Goal: Information Seeking & Learning: Find specific fact

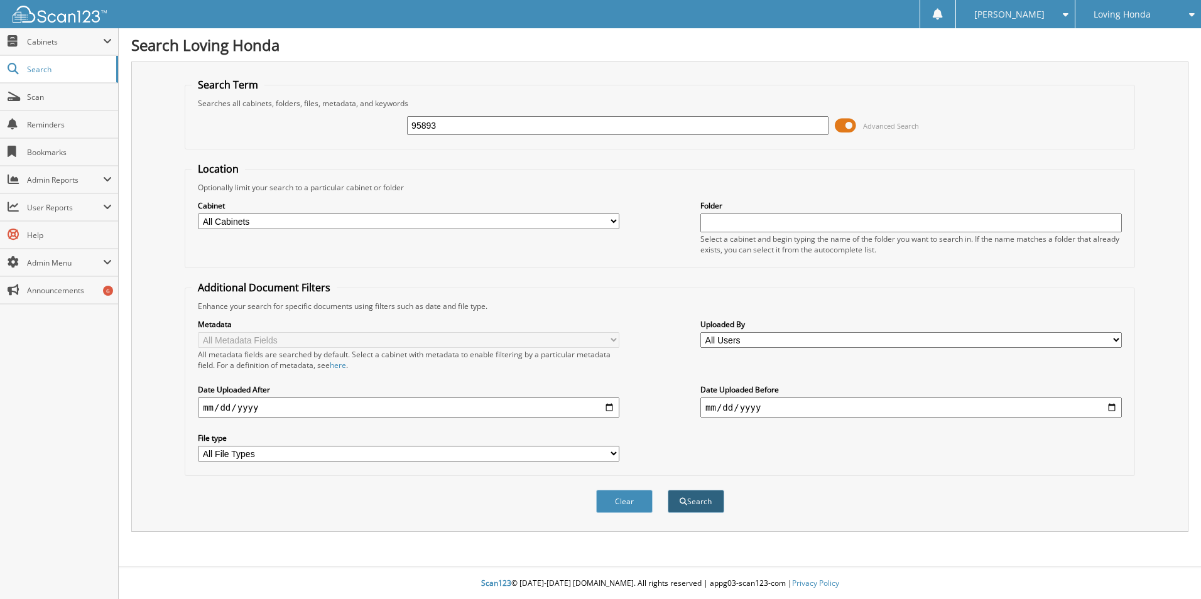
type input "95893"
click at [687, 499] on button "Search" at bounding box center [696, 501] width 57 height 23
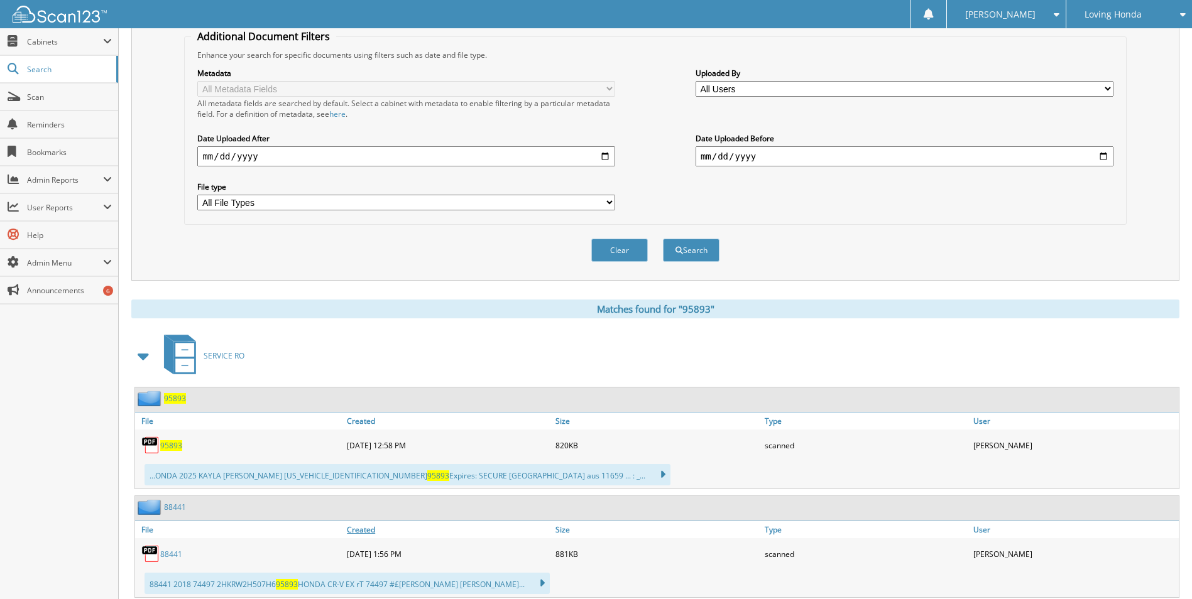
scroll to position [314, 0]
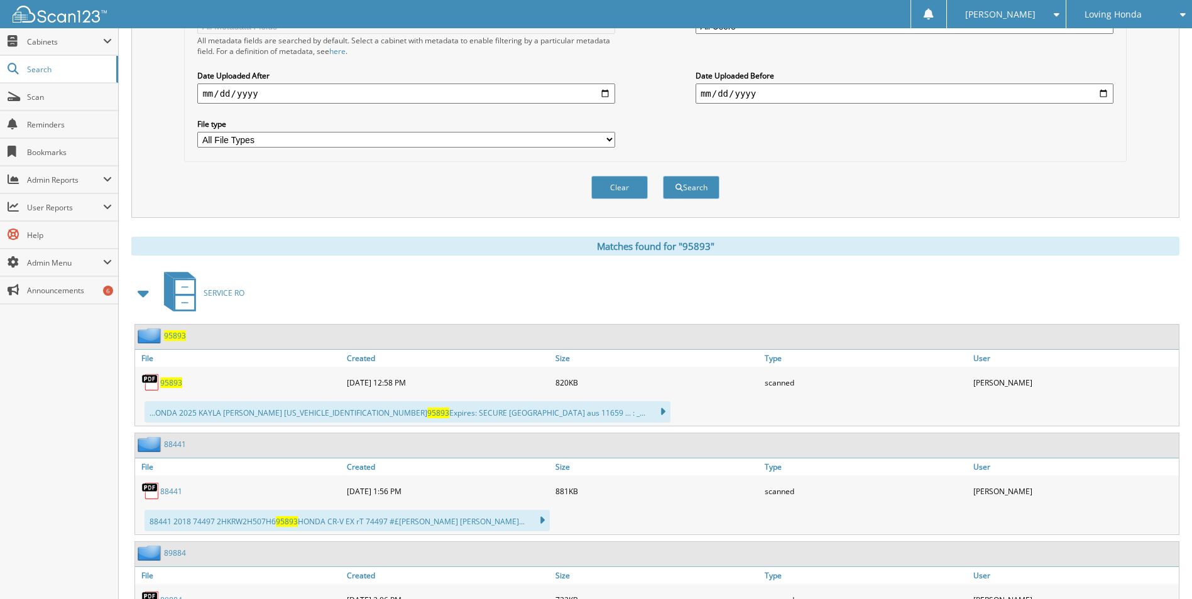
click at [174, 382] on span "95893" at bounding box center [171, 383] width 22 height 11
click at [171, 384] on span "95893" at bounding box center [171, 383] width 22 height 11
click at [172, 384] on span "95893" at bounding box center [171, 383] width 22 height 11
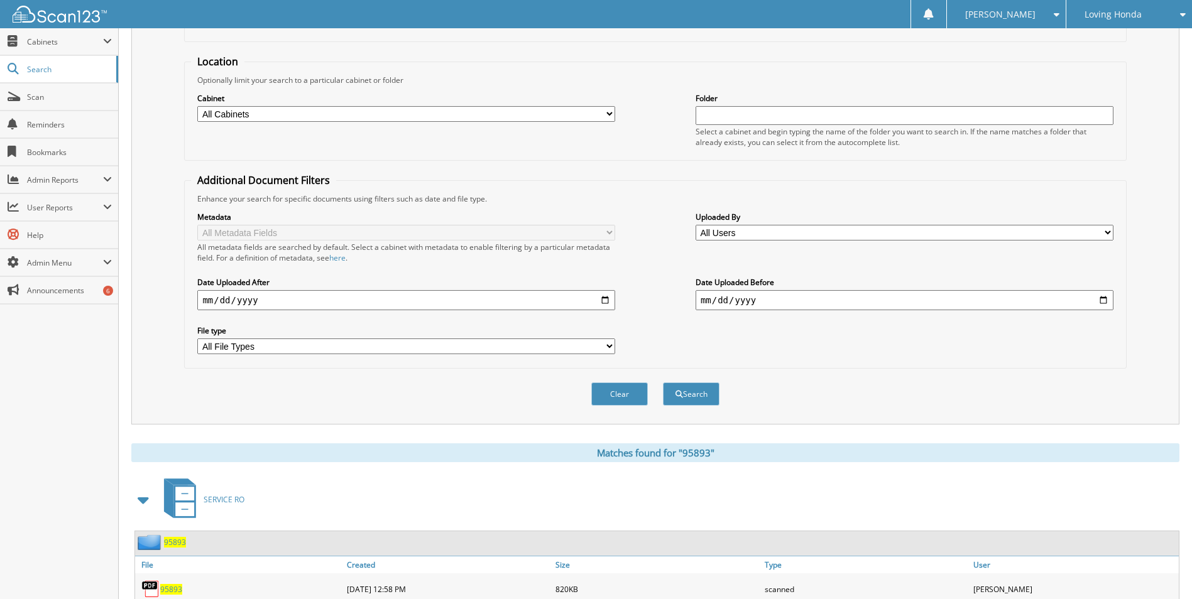
scroll to position [0, 0]
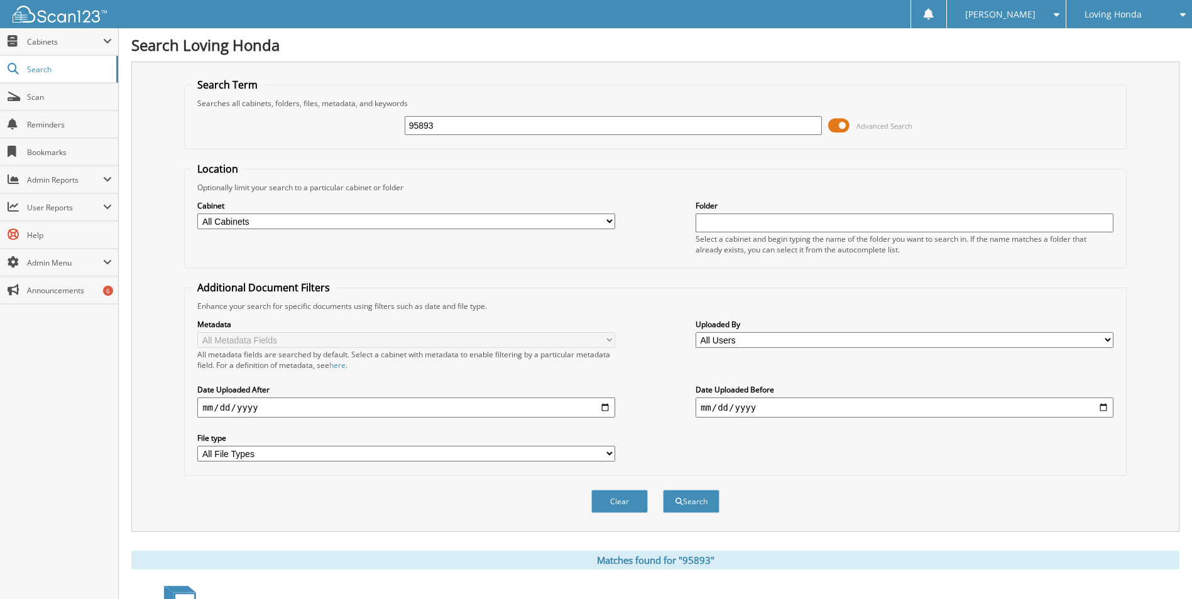
drag, startPoint x: 435, startPoint y: 129, endPoint x: 398, endPoint y: 133, distance: 37.2
click at [398, 133] on div "95893 Advanced Search" at bounding box center [655, 126] width 928 height 34
type input "95850"
click at [663, 490] on button "Search" at bounding box center [691, 501] width 57 height 23
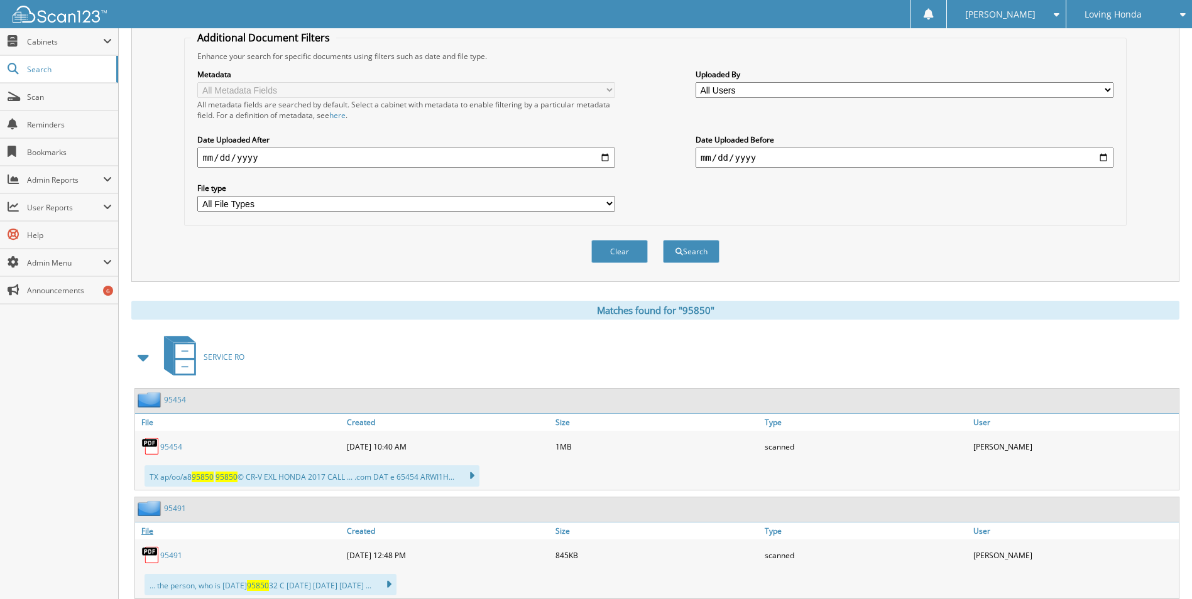
scroll to position [251, 0]
click at [173, 445] on link "95454" at bounding box center [171, 445] width 22 height 11
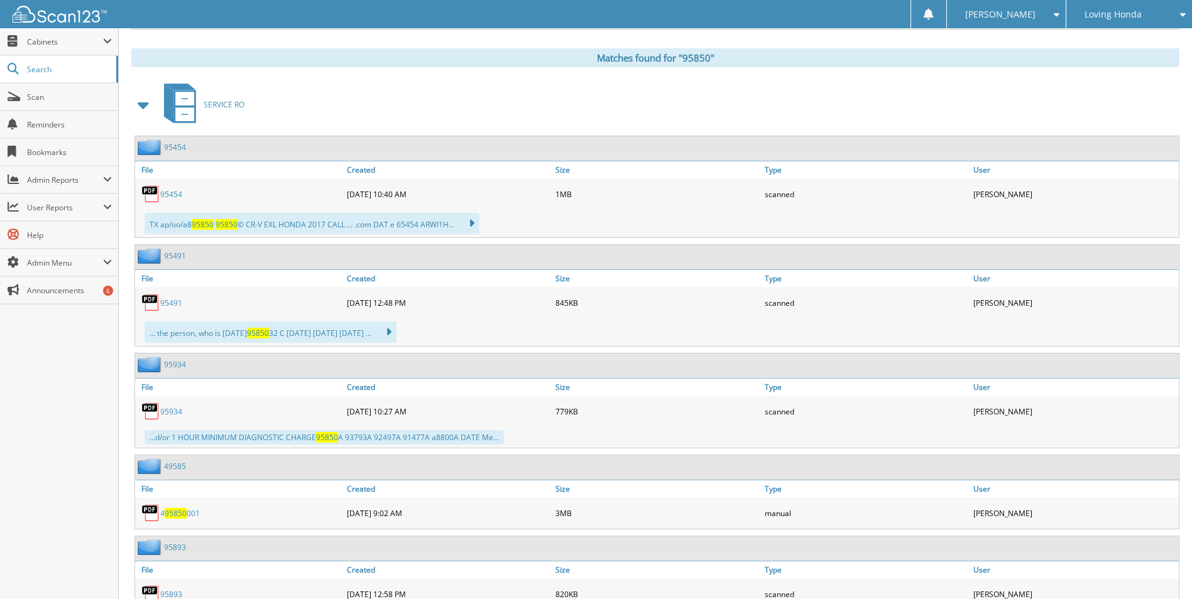
scroll to position [565, 0]
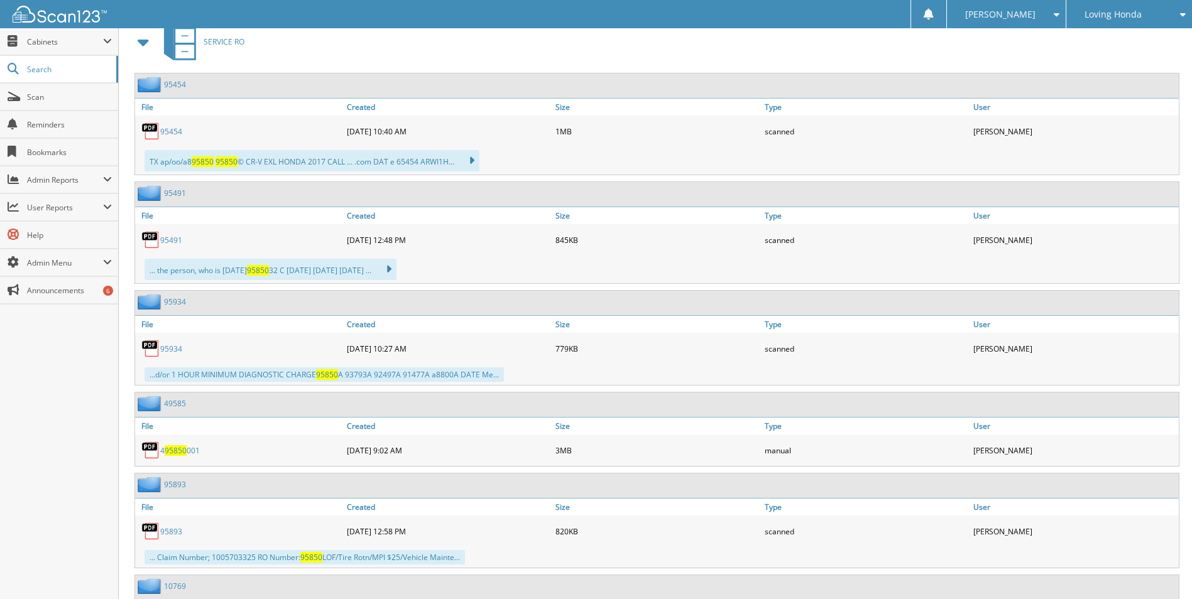
click at [172, 528] on link "95893" at bounding box center [171, 531] width 22 height 11
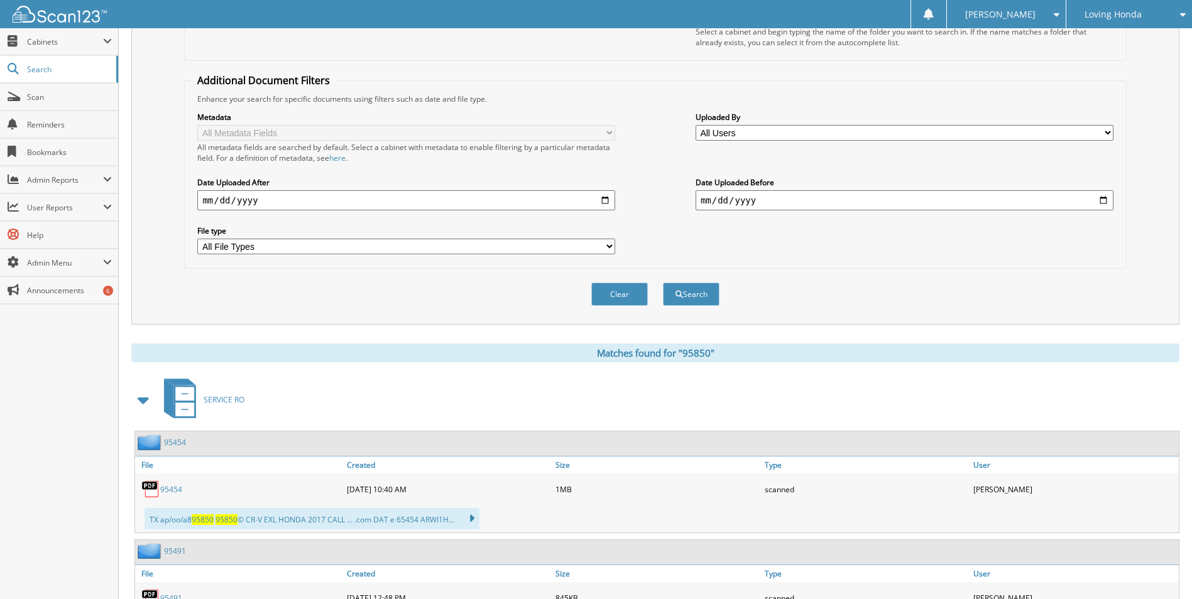
scroll to position [0, 0]
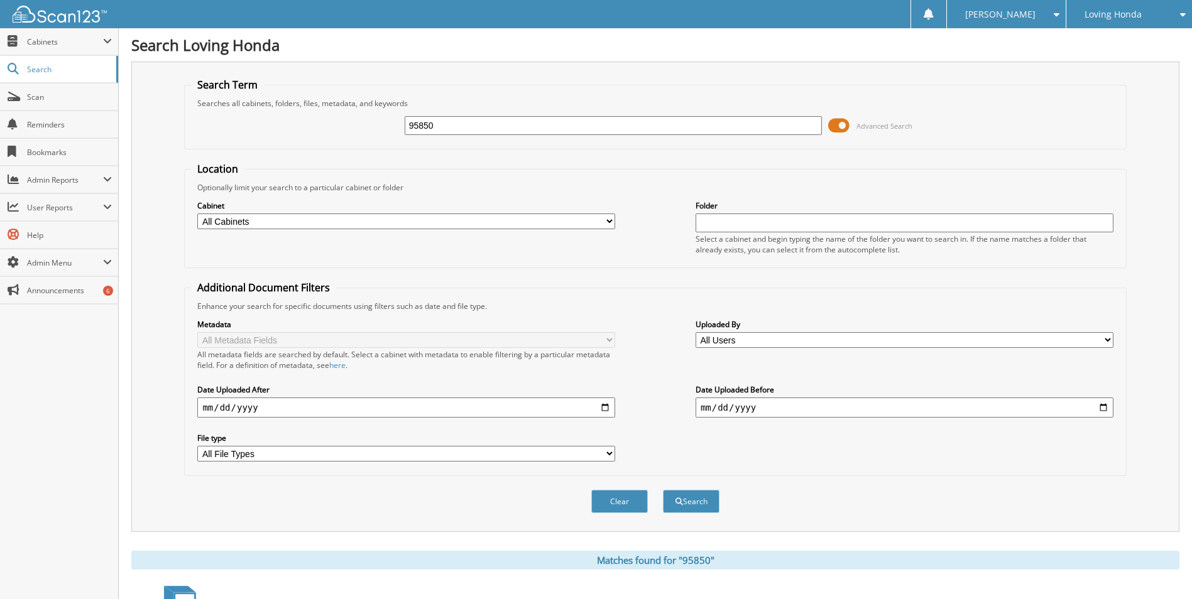
click at [601, 408] on input "date" at bounding box center [406, 408] width 418 height 20
type input "[DATE]"
click at [707, 497] on button "Search" at bounding box center [691, 501] width 57 height 23
